Goal: Navigation & Orientation: Understand site structure

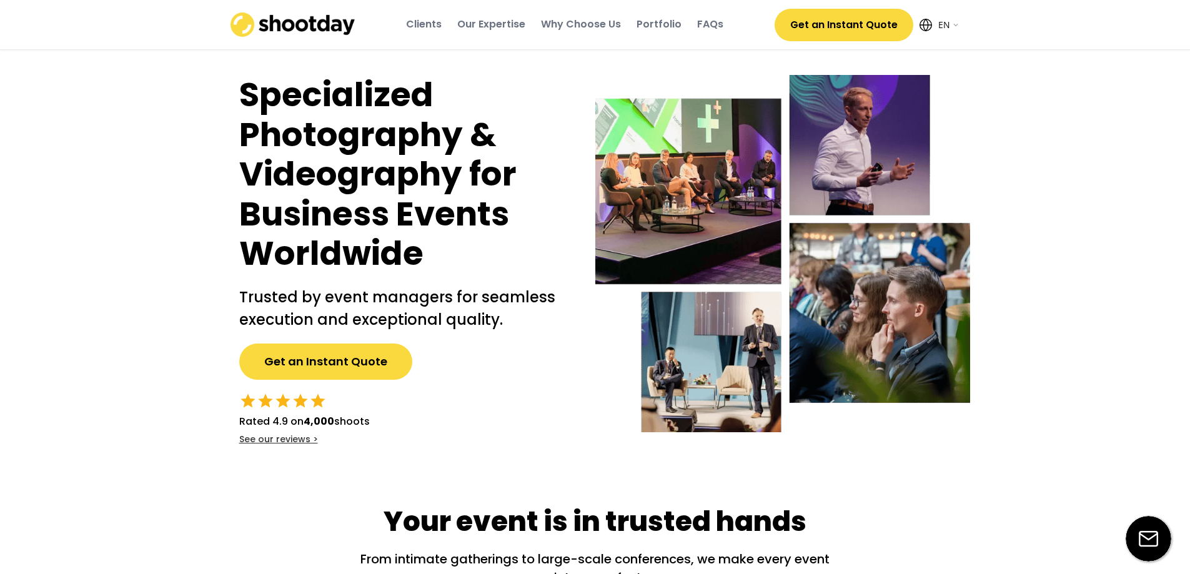
select select ""en""
click at [953, 25] on select "English EN AR" at bounding box center [947, 24] width 25 height 25
click at [935, 12] on select "English EN AR" at bounding box center [947, 24] width 25 height 25
select select ""ar""
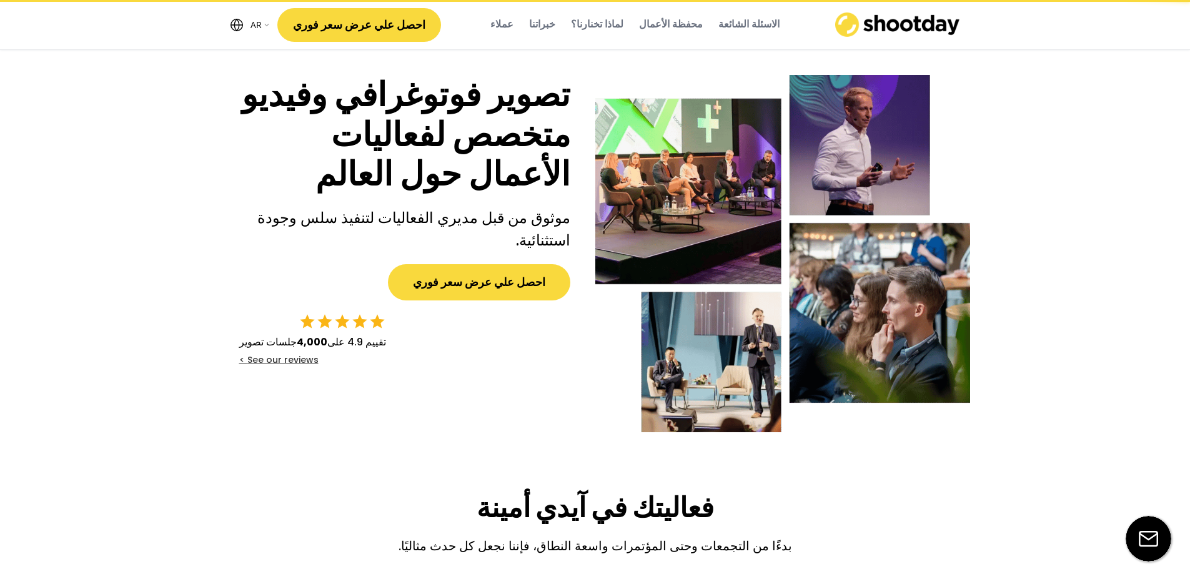
select select ""ar""
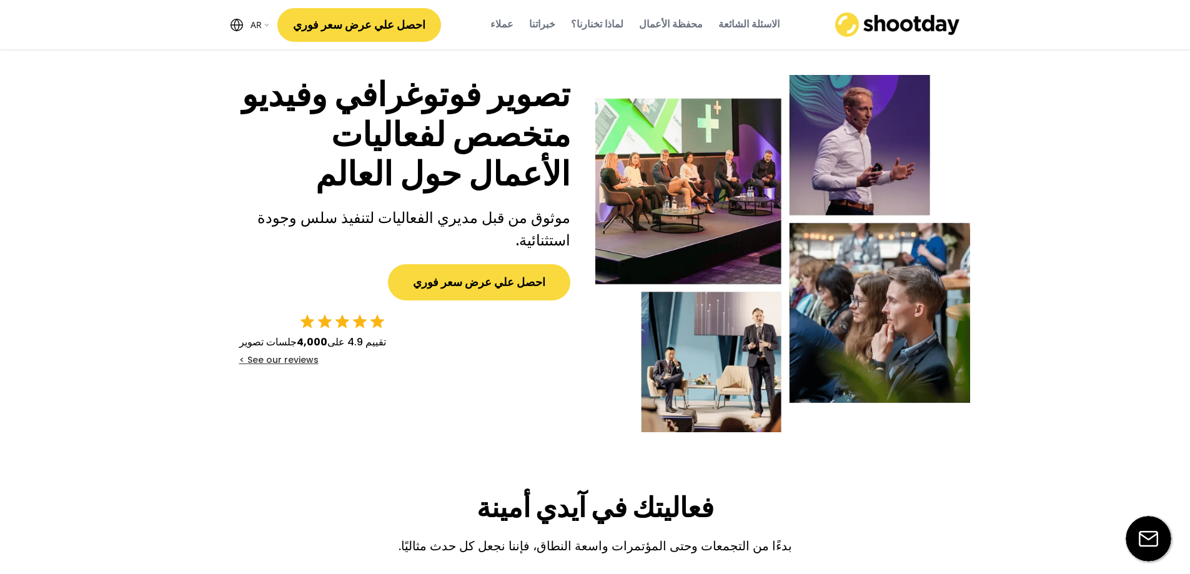
click at [718, 17] on div "الاسئلة الشائعة" at bounding box center [748, 24] width 61 height 14
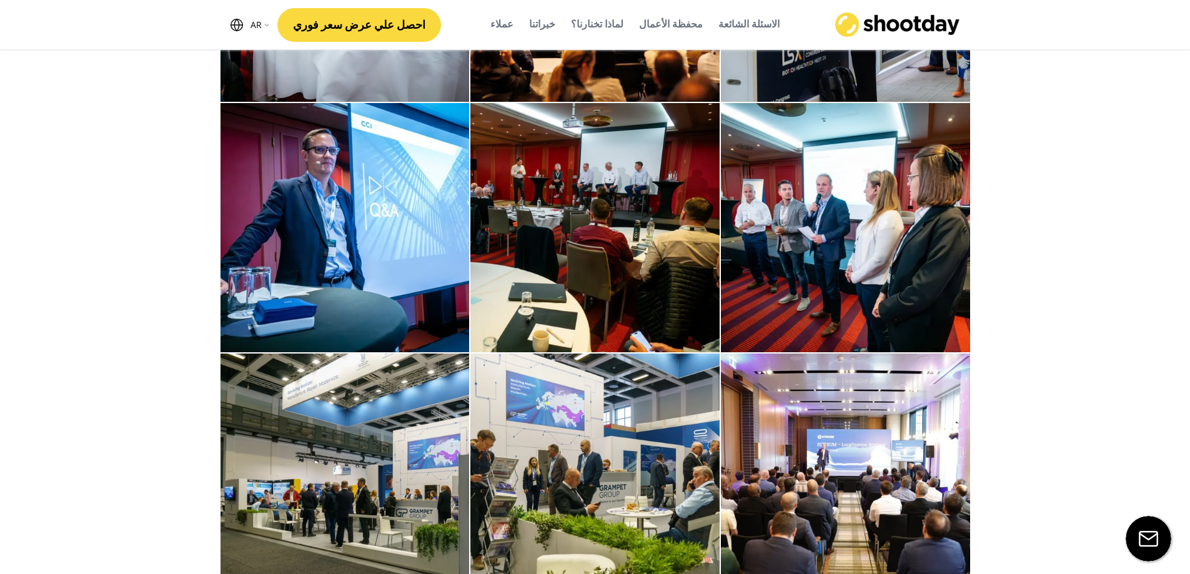
scroll to position [3633, 0]
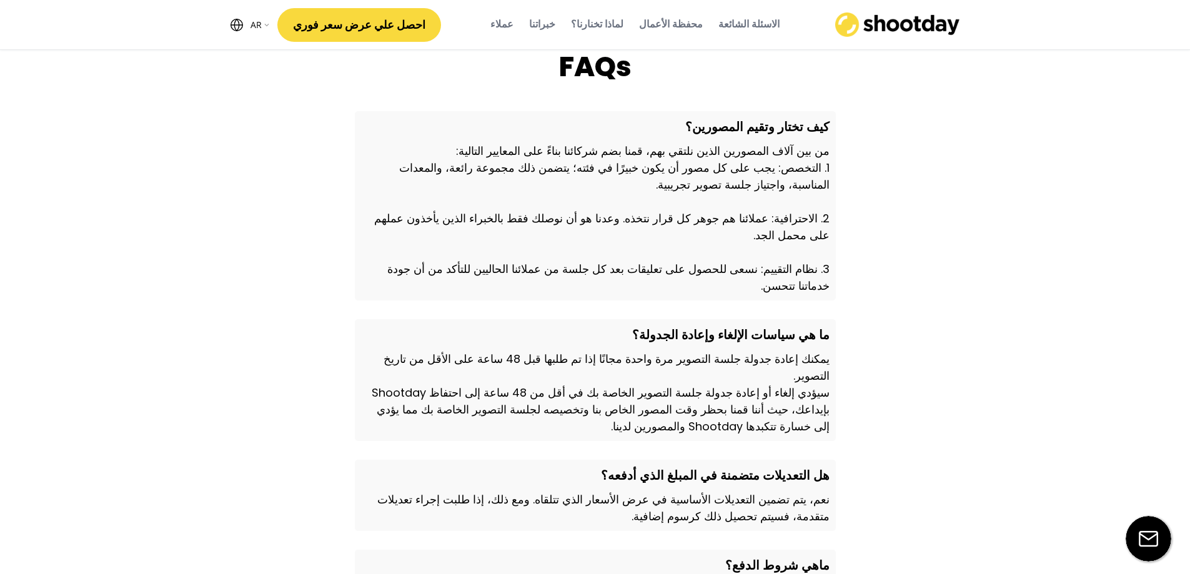
click at [643, 22] on div "محفظة الأعمال" at bounding box center [671, 24] width 64 height 14
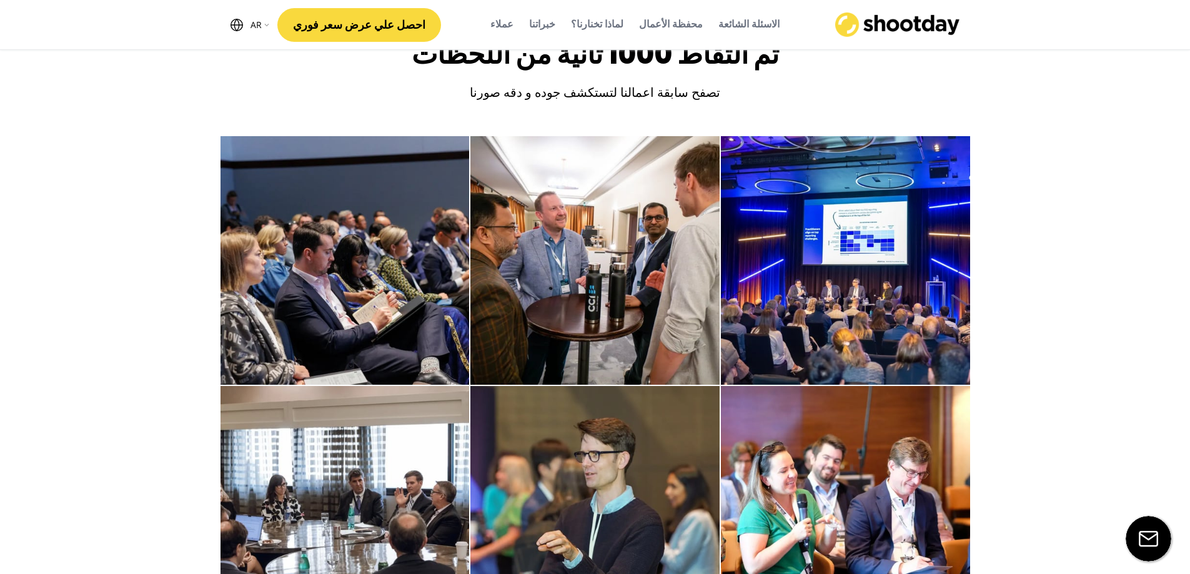
click at [596, 22] on div "لماذا تخنارنا؟" at bounding box center [597, 24] width 52 height 14
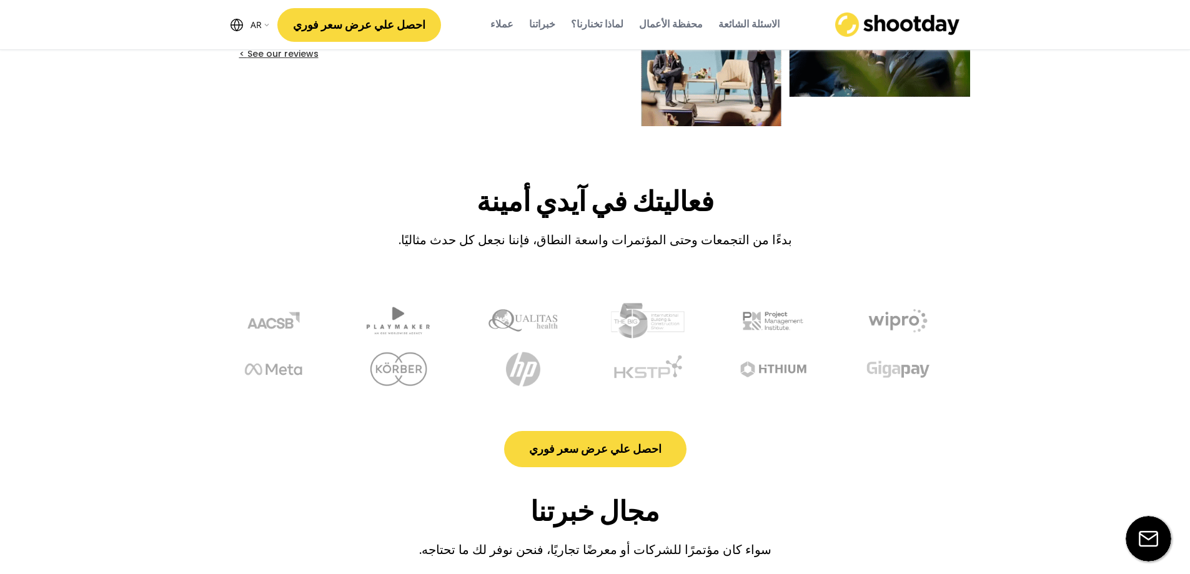
scroll to position [0, 0]
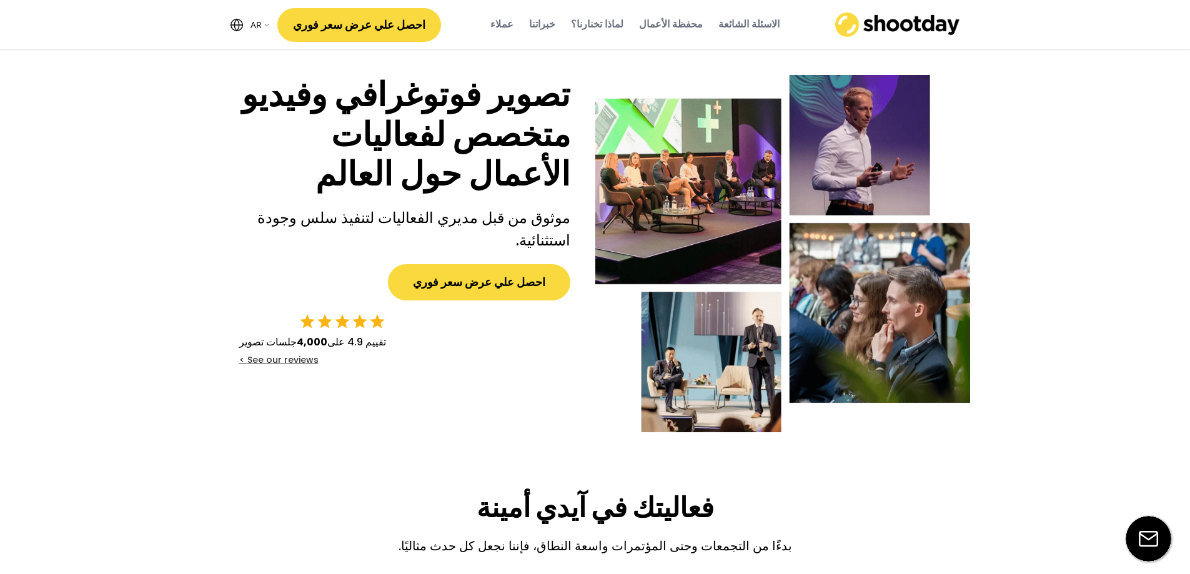
click at [549, 24] on div "خبراتنا" at bounding box center [542, 24] width 26 height 14
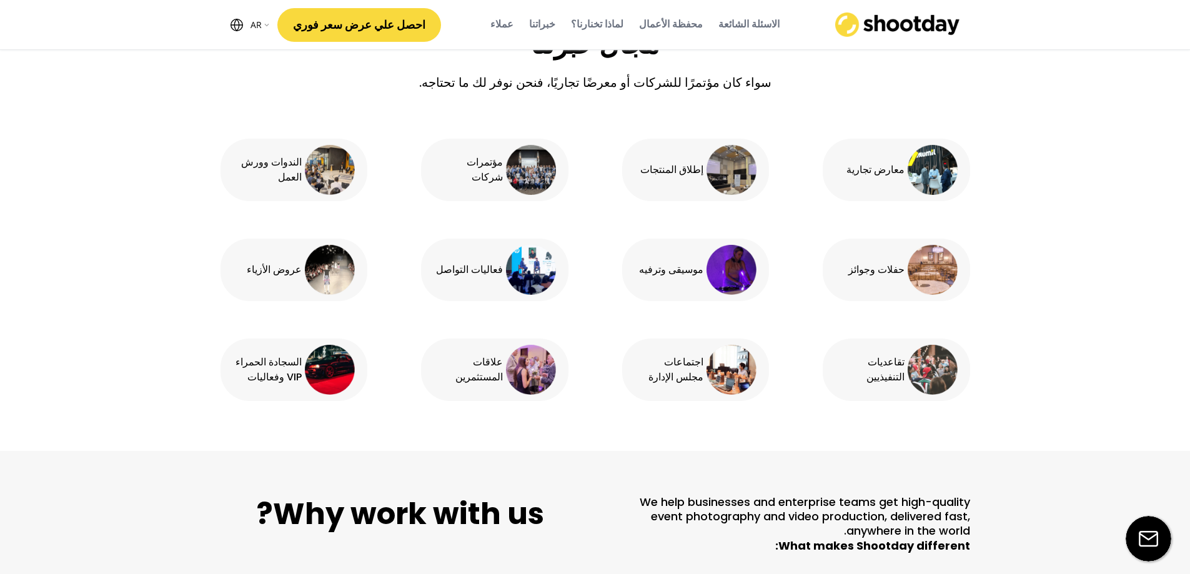
click at [511, 27] on div "عملاء" at bounding box center [501, 24] width 23 height 14
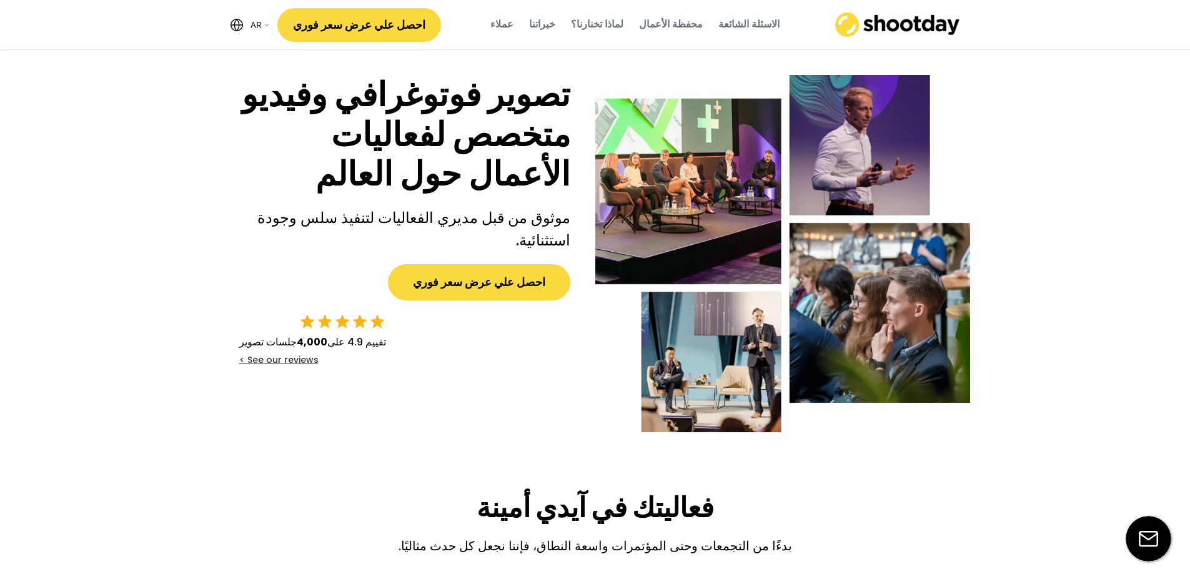
click at [893, 21] on img at bounding box center [897, 24] width 125 height 24
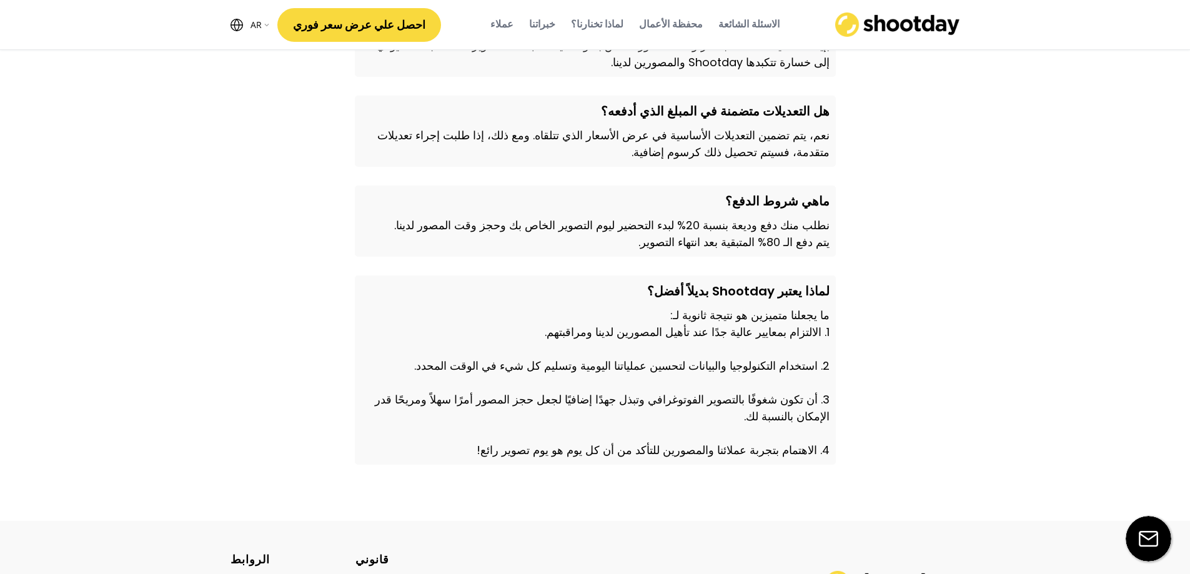
scroll to position [4106, 0]
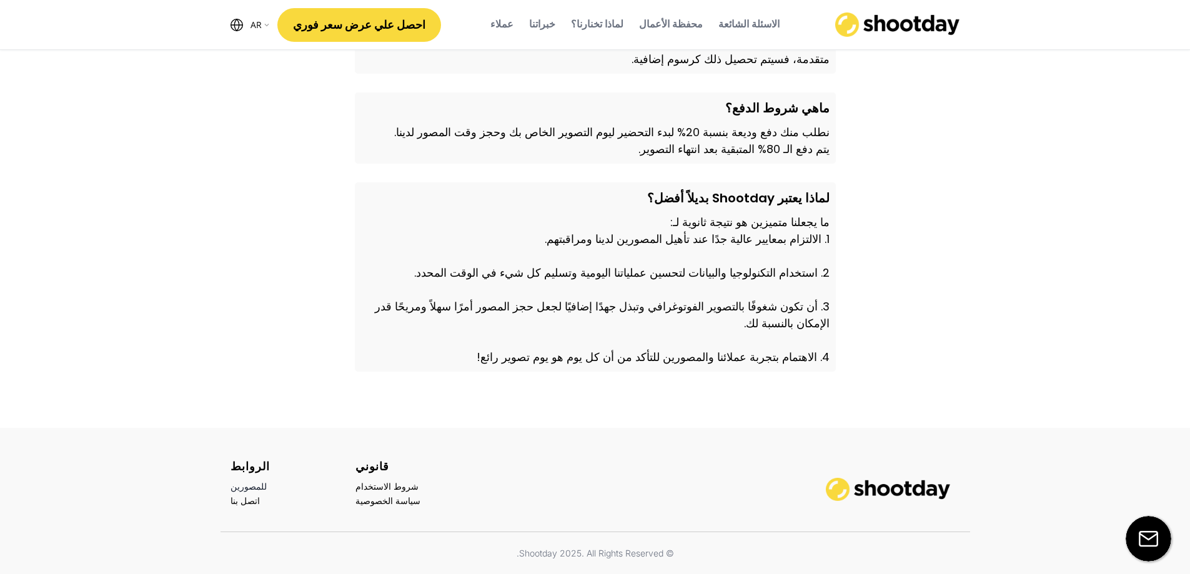
click at [245, 487] on div "للمصورين" at bounding box center [248, 486] width 36 height 11
